Goal: Obtain resource: Obtain resource

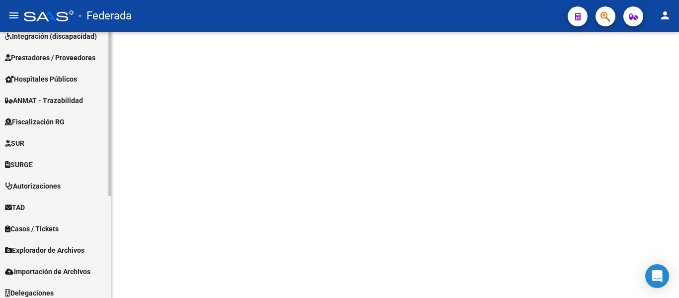
scroll to position [165, 0]
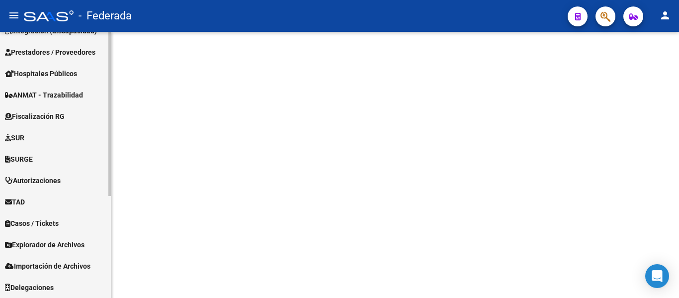
click at [77, 265] on span "Importación de Archivos" at bounding box center [47, 265] width 85 height 11
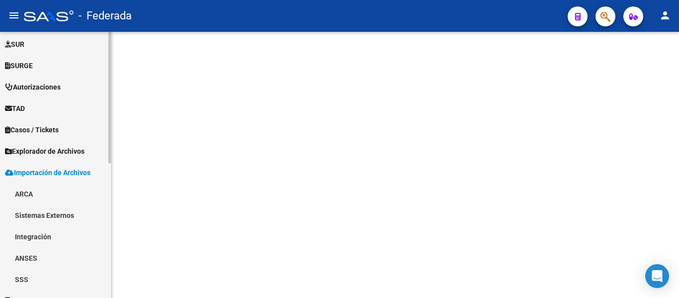
scroll to position [272, 0]
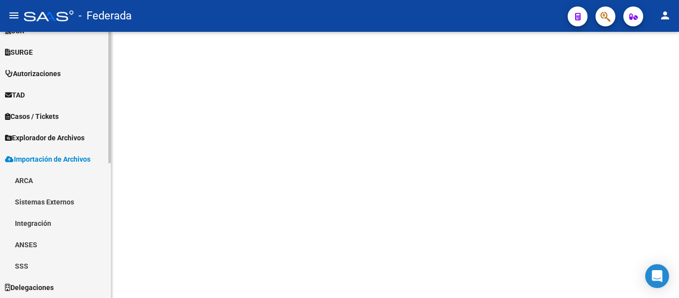
click at [57, 184] on link "ARCA" at bounding box center [55, 179] width 111 height 21
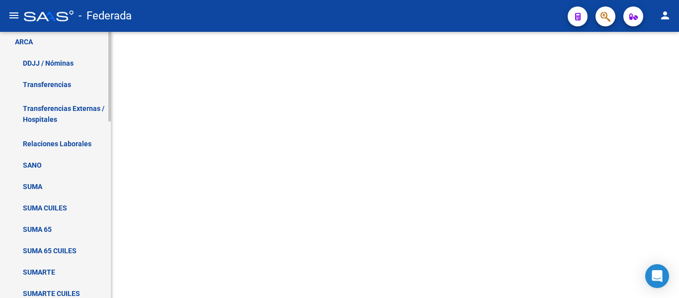
scroll to position [424, 0]
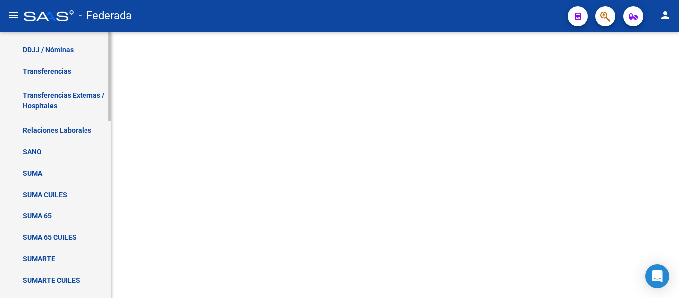
click at [61, 147] on link "SANO" at bounding box center [55, 151] width 111 height 21
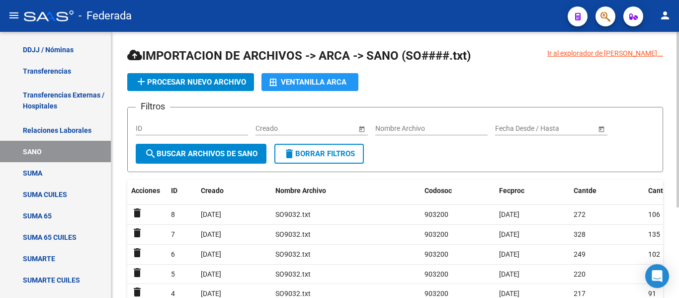
click at [179, 128] on input "ID" at bounding box center [192, 128] width 112 height 8
click at [180, 127] on input "ID" at bounding box center [192, 128] width 112 height 8
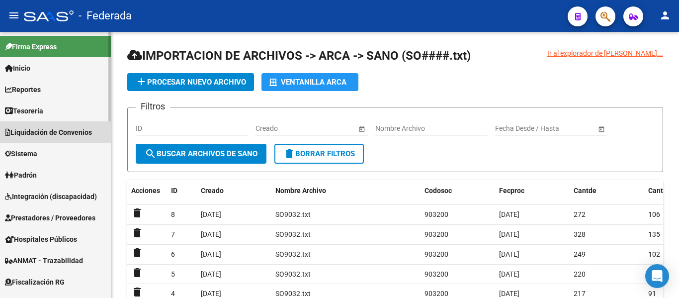
click at [61, 125] on link "Liquidación de Convenios" at bounding box center [55, 131] width 111 height 21
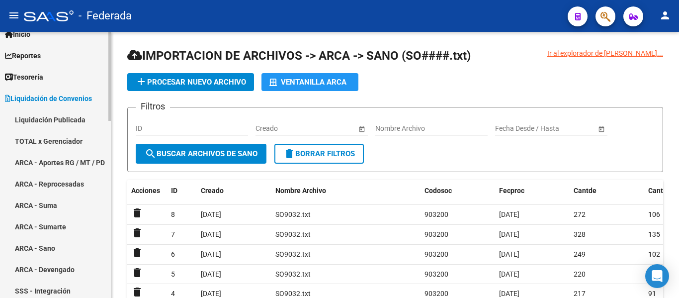
scroll to position [50, 0]
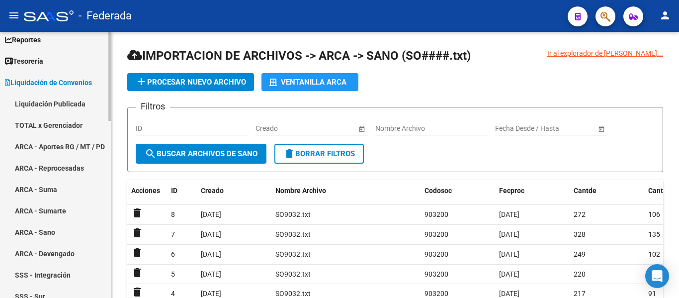
click at [56, 188] on link "ARCA - Suma" at bounding box center [55, 188] width 111 height 21
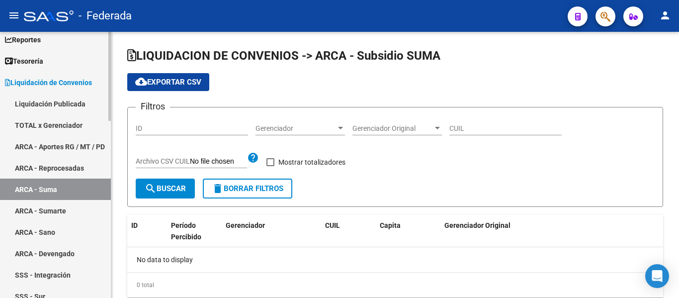
checkbox input "true"
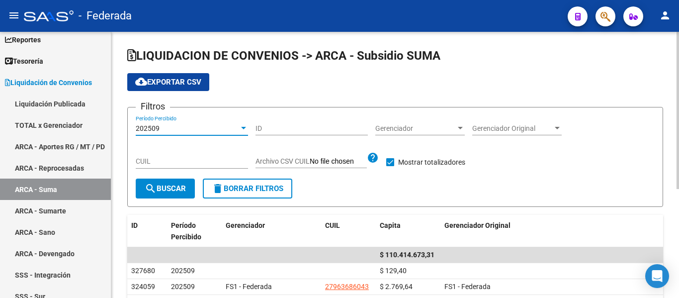
click at [171, 125] on div "202509" at bounding box center [187, 128] width 103 height 8
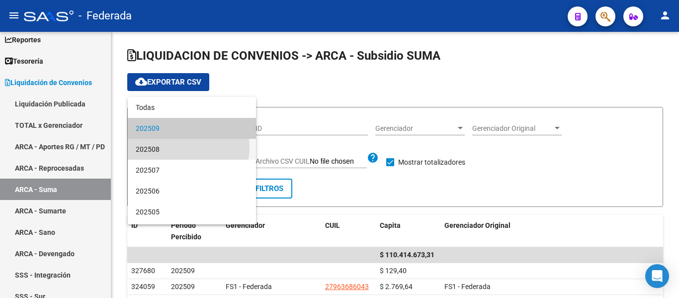
click at [174, 146] on span "202508" at bounding box center [192, 149] width 112 height 21
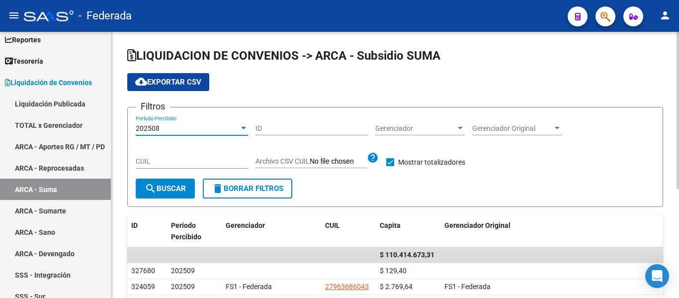
click at [171, 180] on button "search Buscar" at bounding box center [165, 188] width 59 height 20
click at [174, 126] on div "202508" at bounding box center [187, 128] width 103 height 8
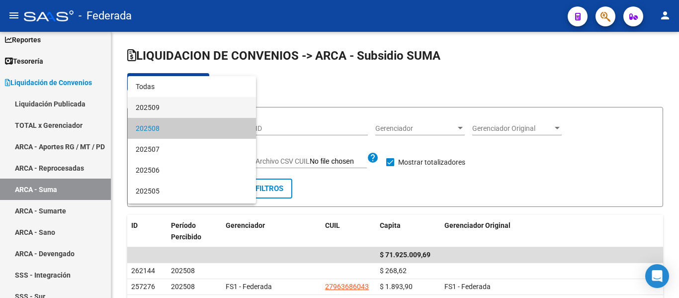
click at [183, 104] on span "202509" at bounding box center [192, 107] width 112 height 21
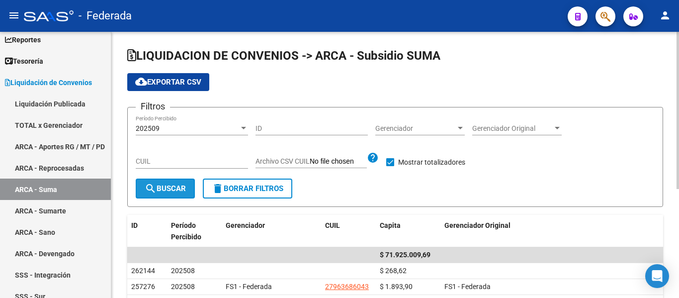
click at [170, 188] on span "search Buscar" at bounding box center [165, 188] width 41 height 9
click at [151, 196] on button "search Buscar" at bounding box center [165, 188] width 59 height 20
click at [190, 132] on div "202509 Período Percibido" at bounding box center [192, 125] width 112 height 20
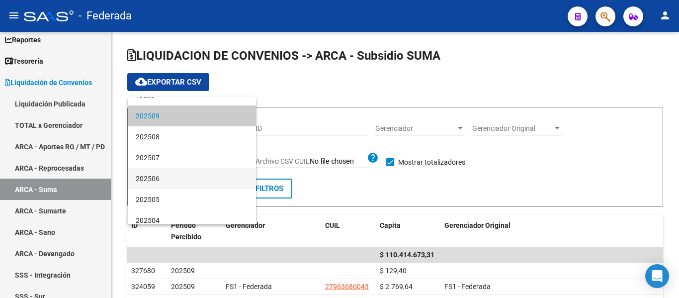
scroll to position [19, 0]
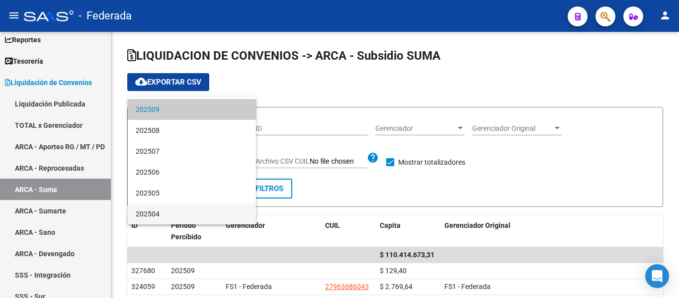
click at [176, 215] on span "202504" at bounding box center [192, 213] width 112 height 21
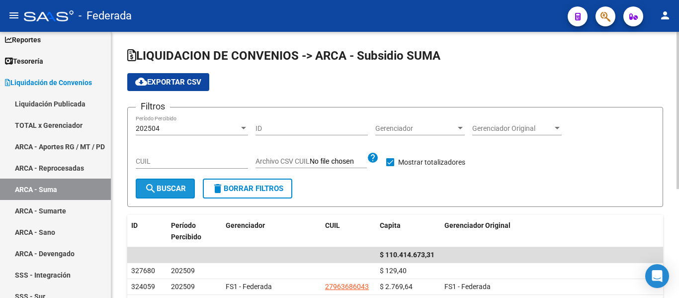
click at [163, 184] on button "search Buscar" at bounding box center [165, 188] width 59 height 20
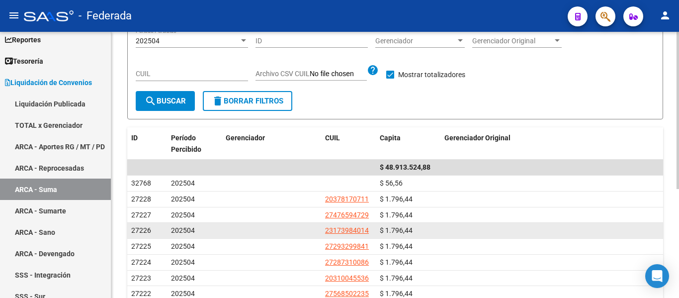
scroll to position [0, 0]
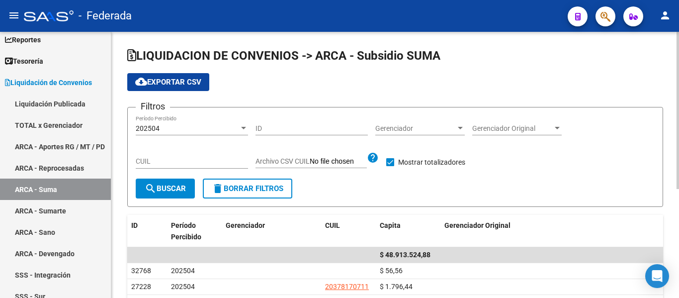
click at [199, 129] on div "202504" at bounding box center [187, 128] width 103 height 8
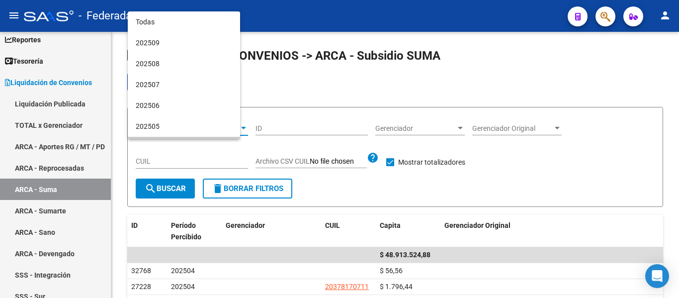
scroll to position [19, 0]
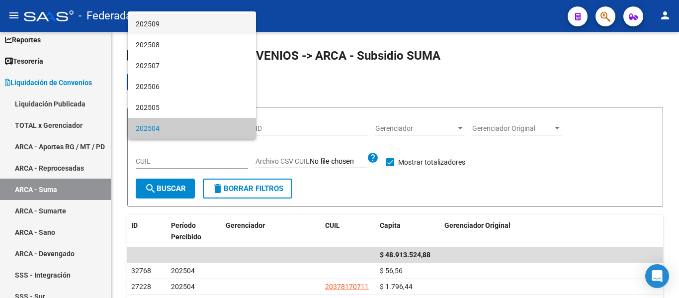
click at [193, 22] on span "202509" at bounding box center [192, 23] width 112 height 21
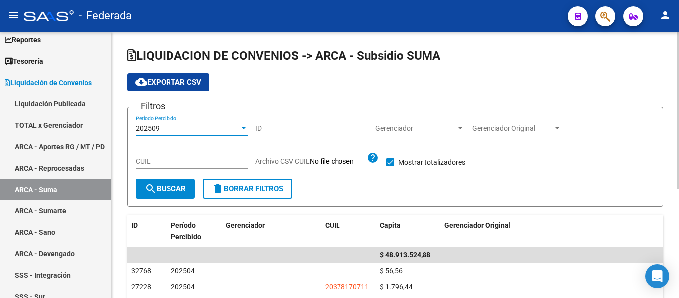
click at [153, 192] on mat-icon "search" at bounding box center [151, 188] width 12 height 12
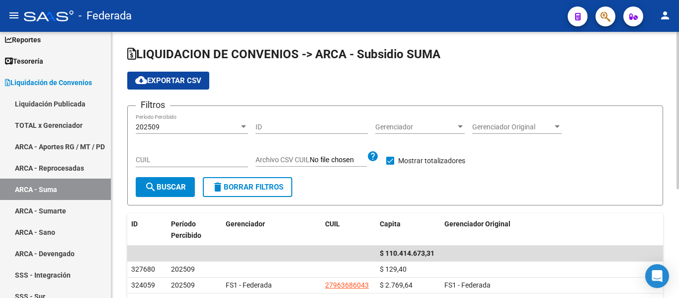
scroll to position [0, 0]
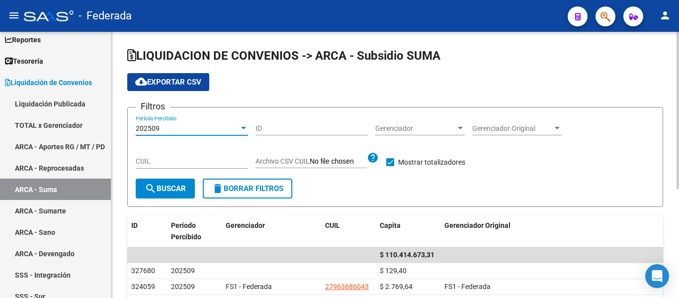
click at [170, 128] on div "202509" at bounding box center [187, 128] width 103 height 8
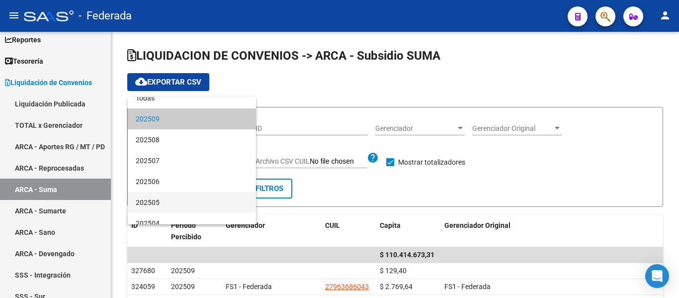
scroll to position [19, 0]
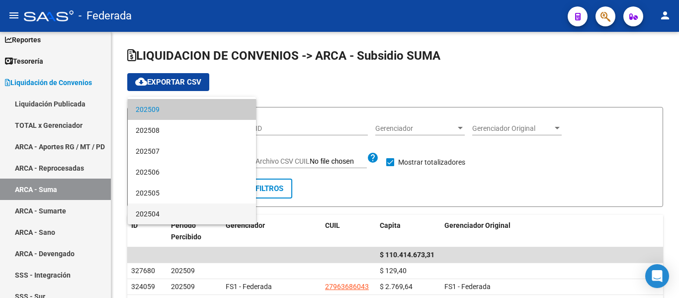
click at [166, 210] on span "202504" at bounding box center [192, 213] width 112 height 21
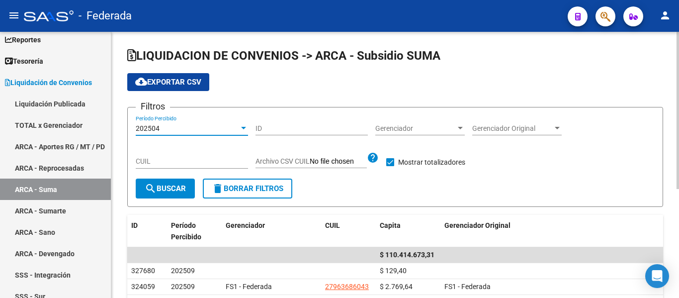
click at [174, 191] on span "search Buscar" at bounding box center [165, 188] width 41 height 9
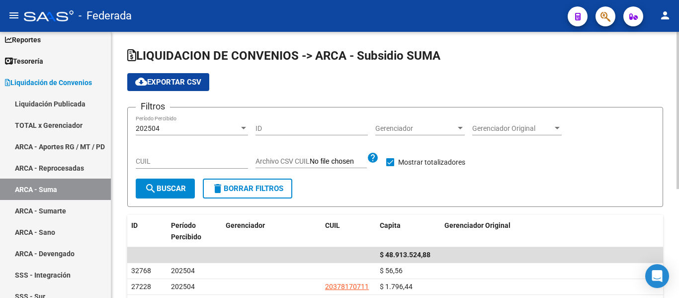
click at [174, 79] on span "cloud_download Exportar CSV" at bounding box center [168, 81] width 66 height 9
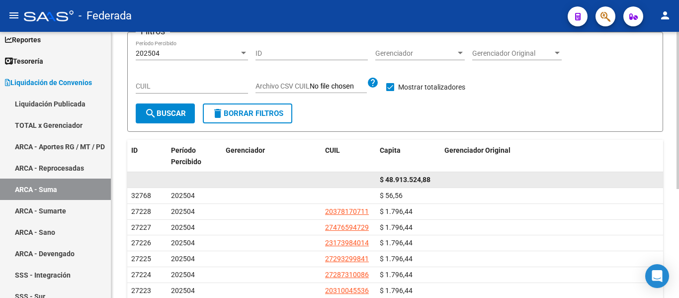
scroll to position [184, 0]
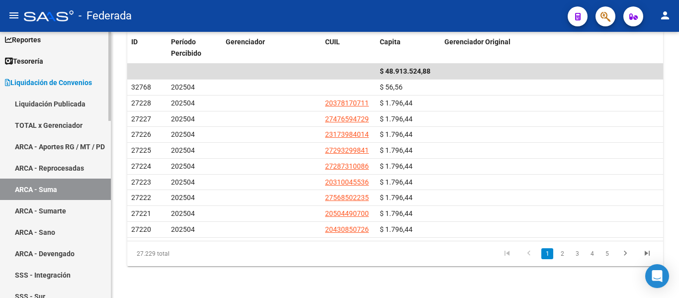
click at [56, 80] on span "Liquidación de Convenios" at bounding box center [48, 82] width 87 height 11
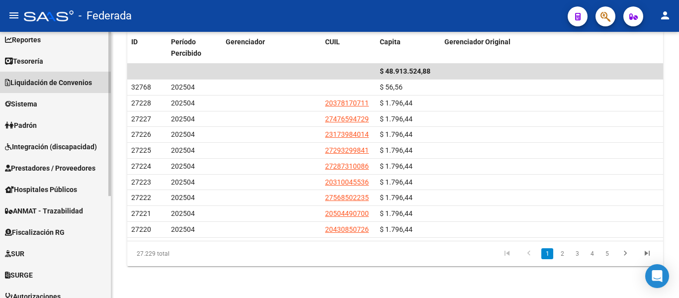
click at [56, 80] on span "Liquidación de Convenios" at bounding box center [48, 82] width 87 height 11
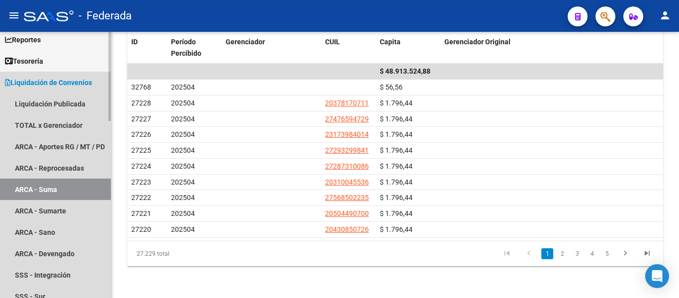
click at [55, 189] on link "ARCA - Suma" at bounding box center [55, 188] width 111 height 21
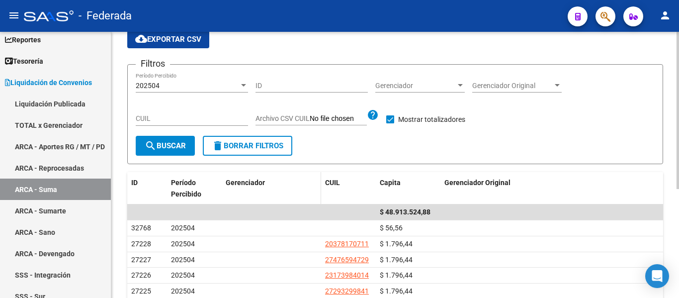
scroll to position [35, 0]
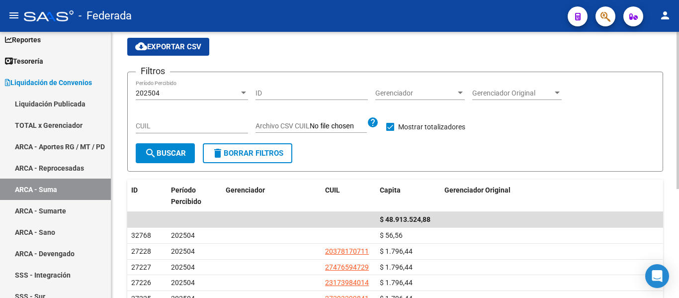
click at [386, 152] on form "Filtros 202504 Período Percibido ID Gerenciador Gerenciador Gerenciador Origina…" at bounding box center [394, 122] width 535 height 100
click at [317, 151] on form "Filtros 202504 Período Percibido ID Gerenciador Gerenciador Gerenciador Origina…" at bounding box center [394, 122] width 535 height 100
click at [326, 156] on form "Filtros 202504 Período Percibido ID Gerenciador Gerenciador Gerenciador Origina…" at bounding box center [394, 122] width 535 height 100
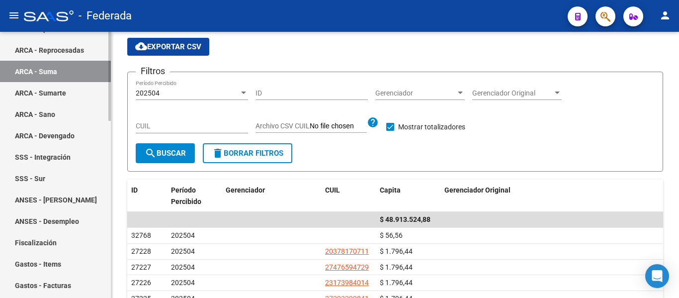
scroll to position [131, 0]
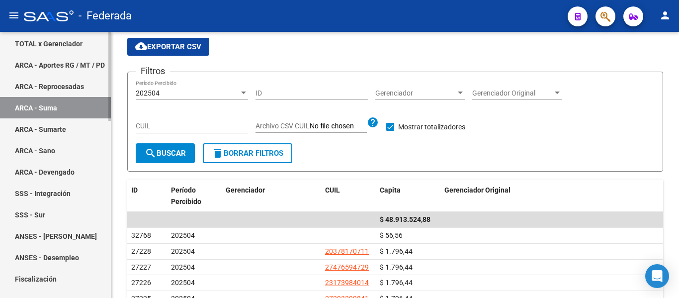
click at [64, 112] on link "ARCA - Suma" at bounding box center [55, 107] width 111 height 21
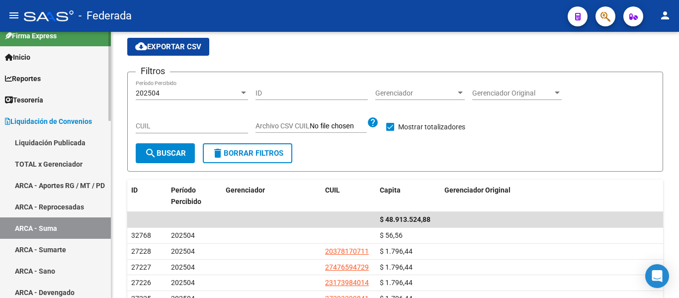
scroll to position [0, 0]
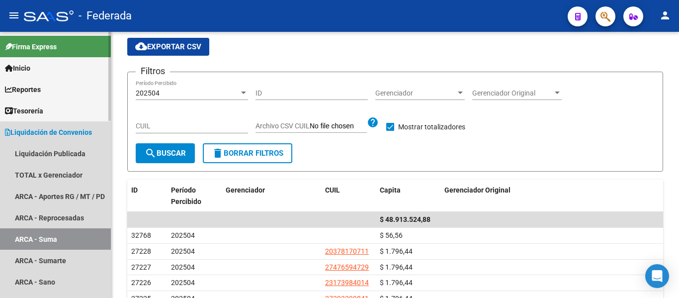
click at [62, 128] on span "Liquidación de Convenios" at bounding box center [48, 132] width 87 height 11
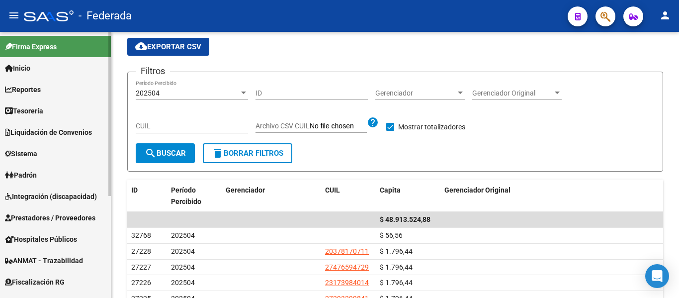
click at [55, 133] on span "Liquidación de Convenios" at bounding box center [48, 132] width 87 height 11
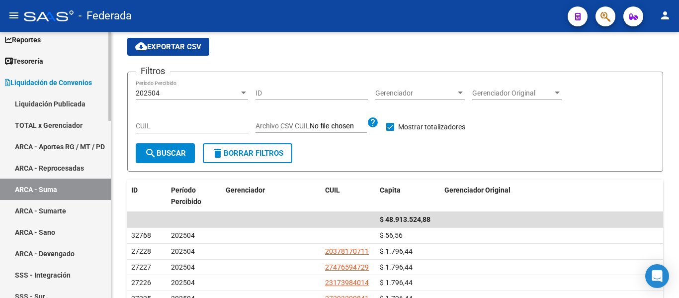
scroll to position [99, 0]
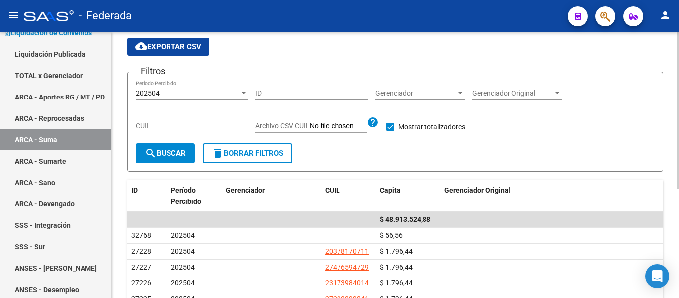
click at [203, 93] on div "202504" at bounding box center [187, 93] width 103 height 8
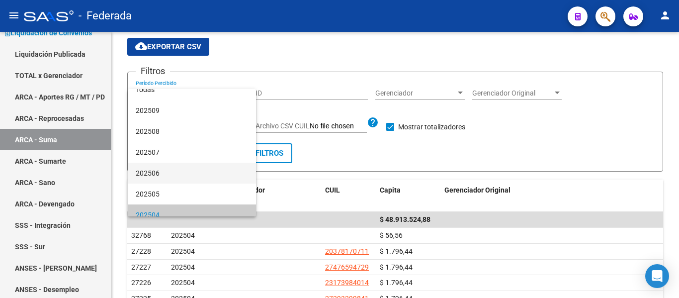
scroll to position [19, 0]
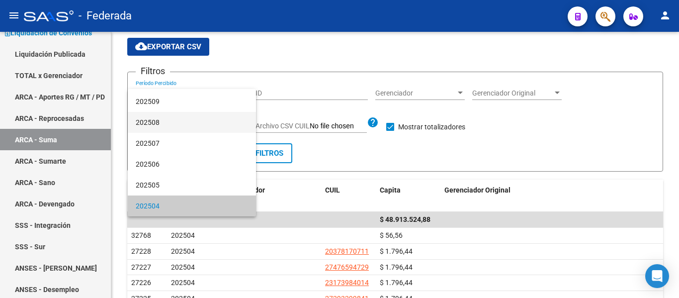
click at [168, 127] on span "202508" at bounding box center [192, 122] width 112 height 21
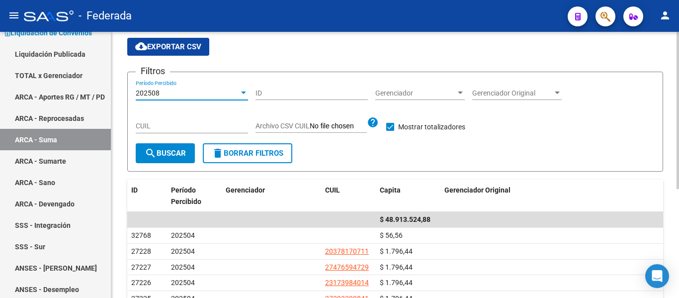
click at [152, 154] on mat-icon "search" at bounding box center [151, 153] width 12 height 12
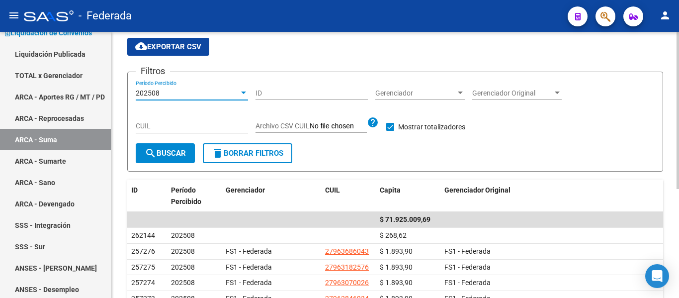
click at [194, 95] on div "202508" at bounding box center [187, 93] width 103 height 8
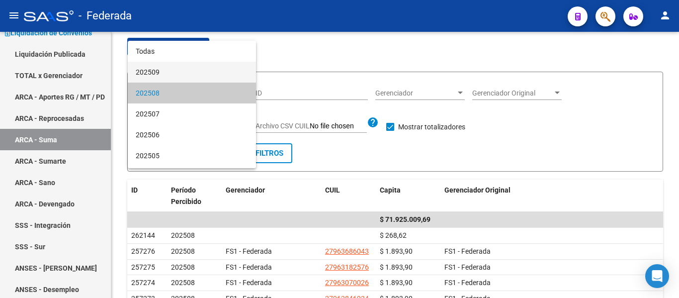
click at [194, 69] on span "202509" at bounding box center [192, 72] width 112 height 21
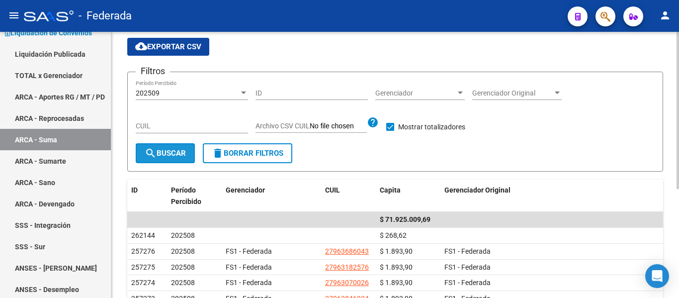
click at [178, 151] on span "search Buscar" at bounding box center [165, 153] width 41 height 9
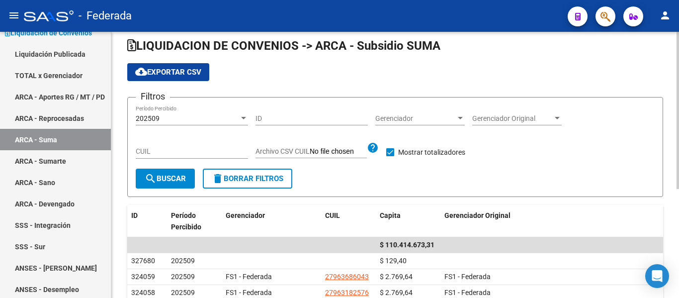
scroll to position [0, 0]
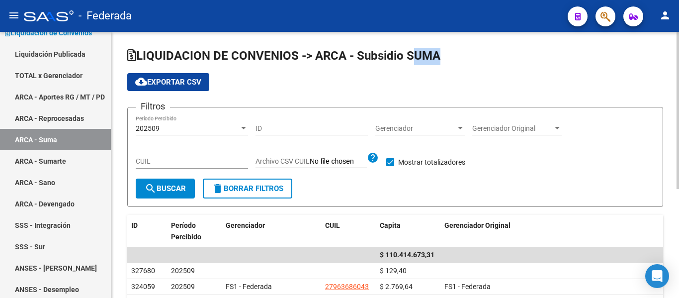
drag, startPoint x: 410, startPoint y: 55, endPoint x: 457, endPoint y: 54, distance: 46.7
click at [442, 55] on h1 "LIQUIDACION DE CONVENIOS -> ARCA - Subsidio SUMA" at bounding box center [394, 56] width 535 height 17
click at [459, 61] on h1 "LIQUIDACION DE CONVENIOS -> ARCA - Subsidio SUMA" at bounding box center [394, 56] width 535 height 17
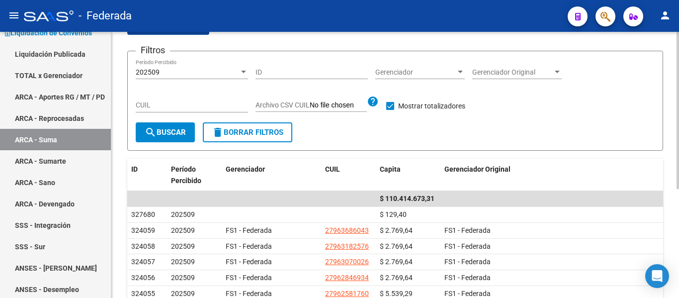
scroll to position [99, 0]
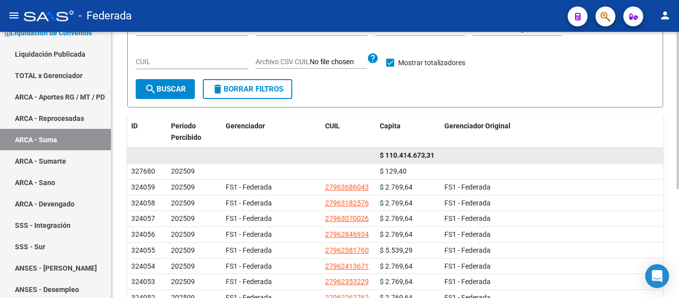
click at [397, 156] on span "$ 110.414.673,31" at bounding box center [406, 155] width 55 height 8
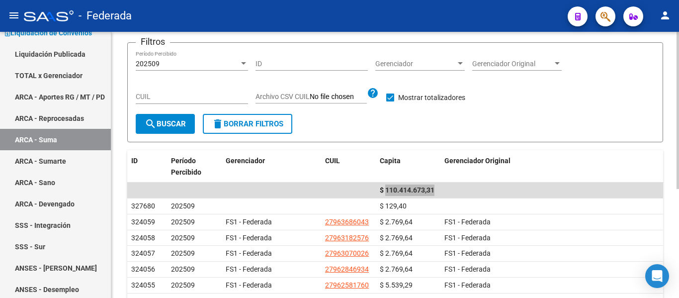
scroll to position [149, 0]
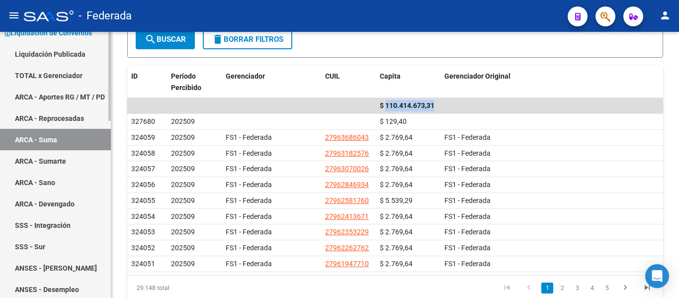
click at [60, 159] on link "ARCA - Sumarte" at bounding box center [55, 160] width 111 height 21
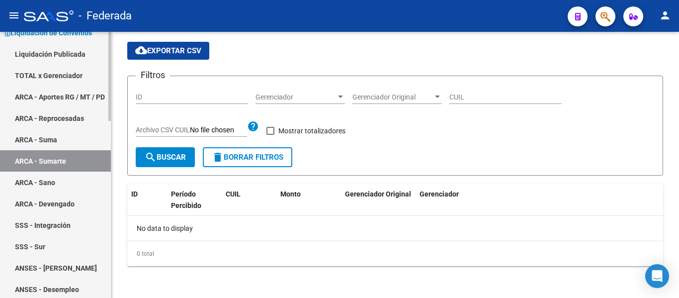
checkbox input "true"
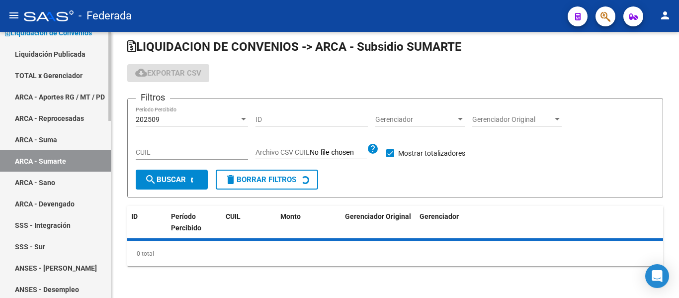
click at [58, 179] on link "ARCA - Sano" at bounding box center [55, 181] width 111 height 21
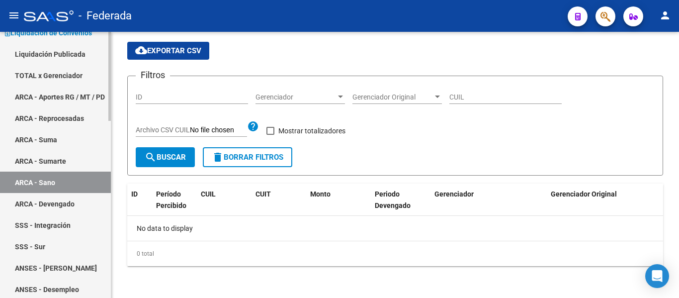
checkbox input "true"
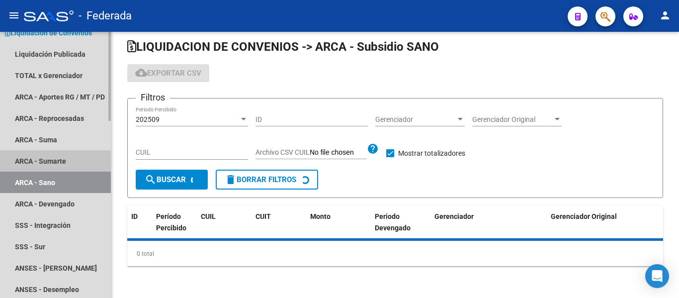
click at [58, 161] on link "ARCA - Sumarte" at bounding box center [55, 160] width 111 height 21
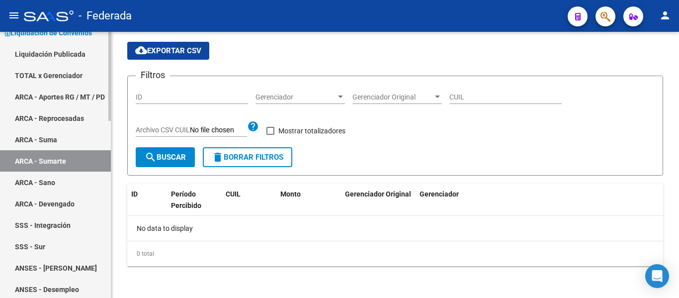
checkbox input "true"
click at [51, 134] on link "ARCA - Suma" at bounding box center [55, 139] width 111 height 21
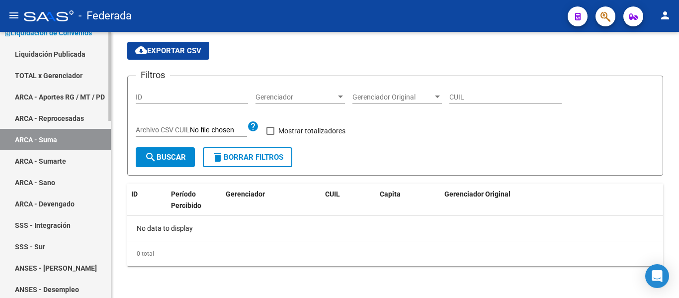
checkbox input "true"
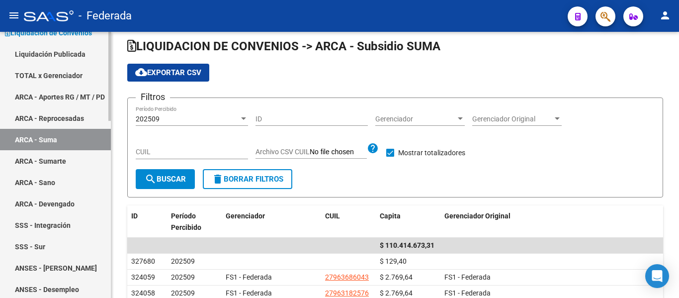
scroll to position [149, 0]
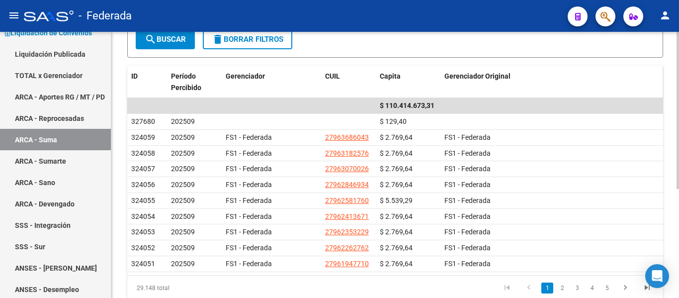
click at [532, 72] on div "Gerenciador Original" at bounding box center [551, 76] width 215 height 11
click at [554, 76] on div "Gerenciador Original" at bounding box center [551, 76] width 215 height 11
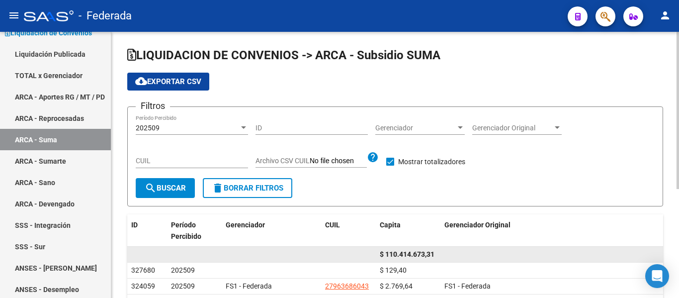
scroll to position [0, 0]
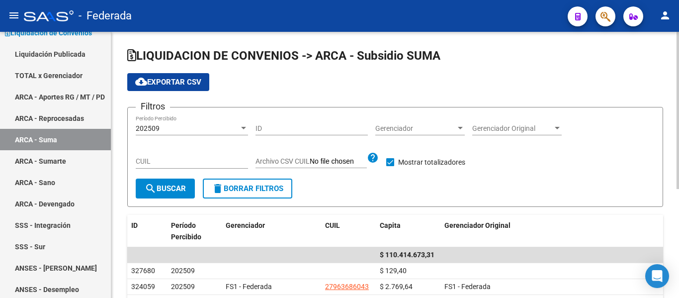
click at [148, 194] on button "search Buscar" at bounding box center [165, 188] width 59 height 20
click at [237, 87] on div "cloud_download Exportar CSV" at bounding box center [394, 82] width 535 height 18
click at [239, 81] on div "cloud_download Exportar CSV" at bounding box center [394, 82] width 535 height 18
click at [339, 84] on div "cloud_download Exportar CSV" at bounding box center [394, 82] width 535 height 18
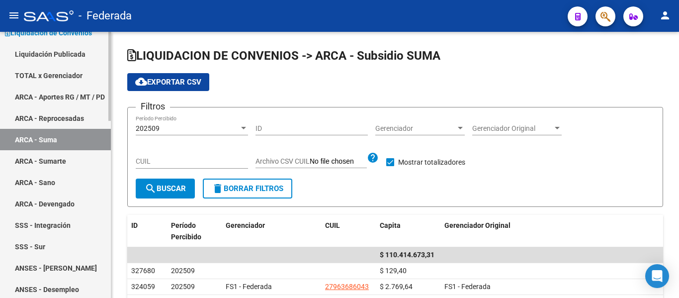
drag, startPoint x: 55, startPoint y: 183, endPoint x: 75, endPoint y: 181, distance: 19.9
click at [55, 183] on link "ARCA - Sano" at bounding box center [55, 181] width 111 height 21
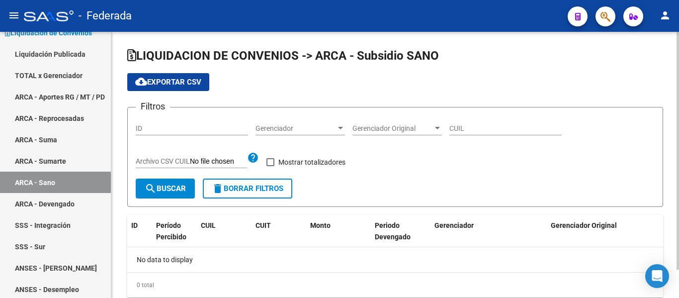
click at [213, 131] on input "ID" at bounding box center [192, 128] width 112 height 8
checkbox input "true"
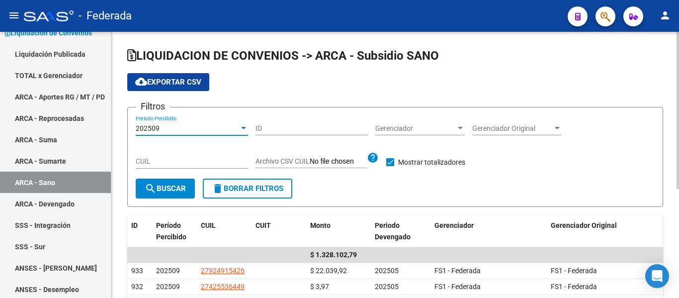
click at [194, 125] on div "202509" at bounding box center [187, 128] width 103 height 8
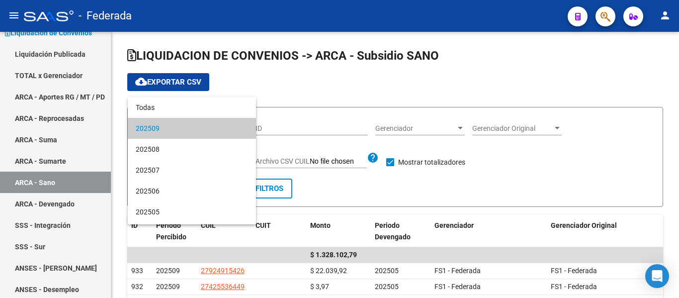
click at [193, 128] on span "202509" at bounding box center [192, 128] width 112 height 21
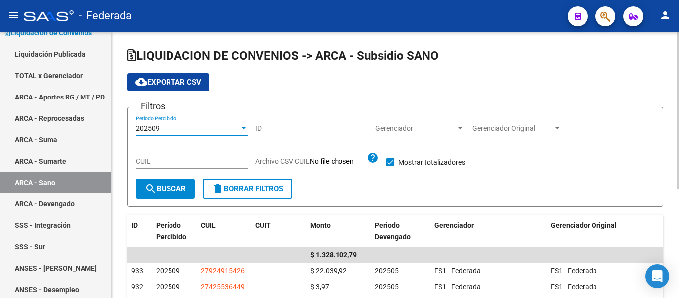
click at [175, 189] on span "search Buscar" at bounding box center [165, 188] width 41 height 9
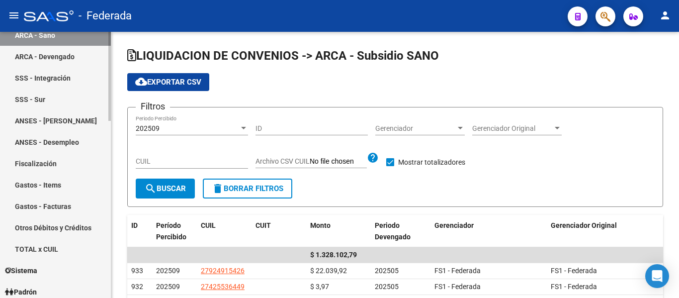
scroll to position [248, 0]
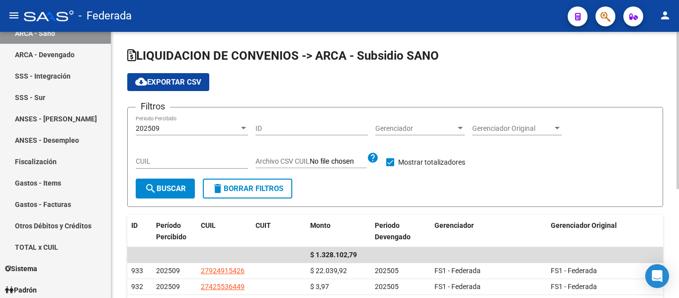
click at [262, 77] on div "cloud_download Exportar CSV" at bounding box center [394, 82] width 535 height 18
click at [260, 79] on div "cloud_download Exportar CSV" at bounding box center [394, 82] width 535 height 18
